Goal: Task Accomplishment & Management: Manage account settings

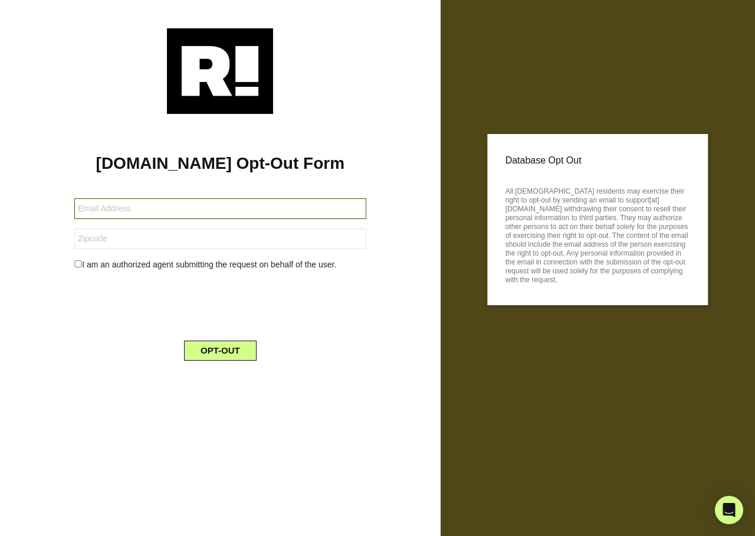
type input "donaldtravis@me.com"
type input "32137"
type input "dkwiedenheft@yahoo.com"
type input "83642"
